Goal: Task Accomplishment & Management: Use online tool/utility

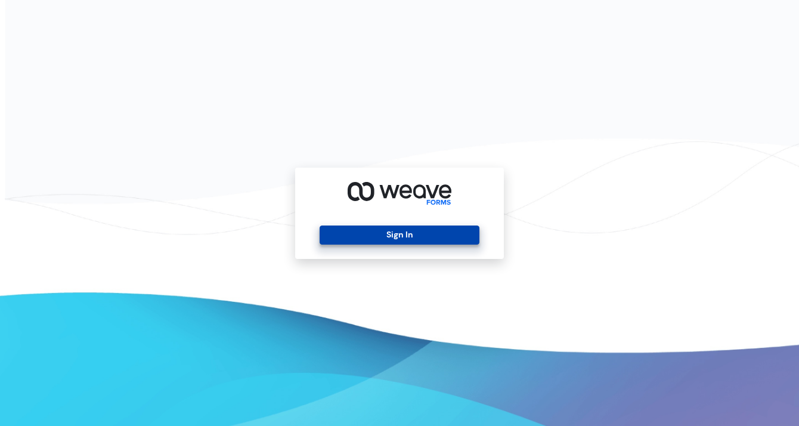
click at [412, 234] on button "Sign In" at bounding box center [399, 235] width 159 height 19
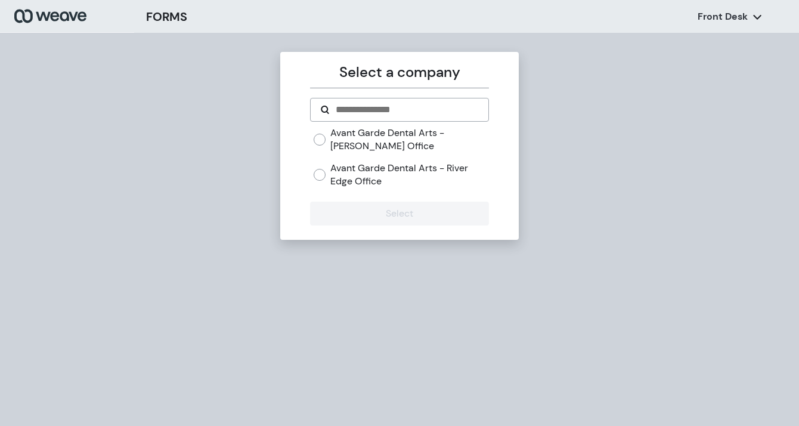
click at [341, 162] on div "Avant Garde Dental Arts - [PERSON_NAME] Office Avant Garde Dental Arts - River …" at bounding box center [401, 156] width 175 height 61
click at [340, 175] on label "Avant Garde Dental Arts - River Edge Office" at bounding box center [410, 175] width 158 height 26
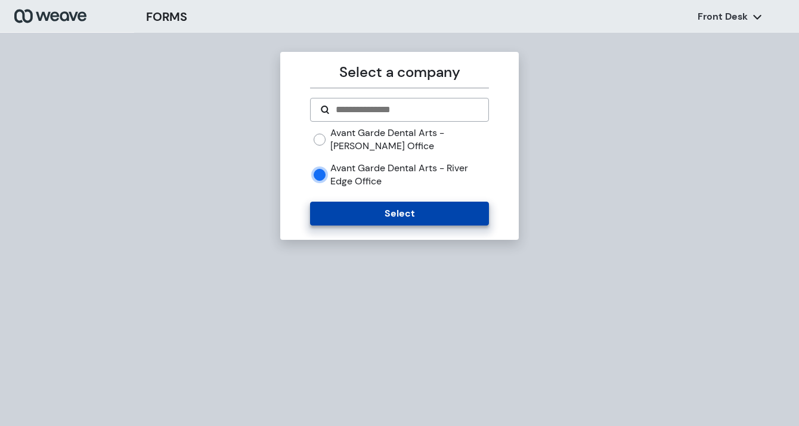
click at [366, 215] on button "Select" at bounding box center [399, 214] width 178 height 24
